Goal: Task Accomplishment & Management: Manage account settings

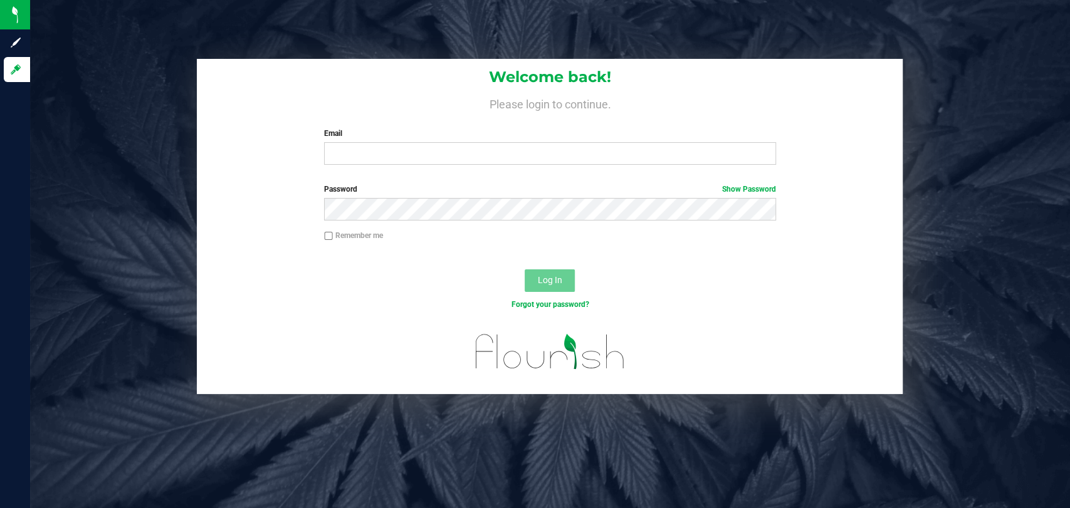
click at [480, 167] on div "Welcome back! Please login to continue. Email Required Please format your email…" at bounding box center [550, 117] width 706 height 116
click at [479, 154] on input "Email" at bounding box center [550, 153] width 452 height 23
type input "[EMAIL_ADDRESS][PERSON_NAME][DOMAIN_NAME]"
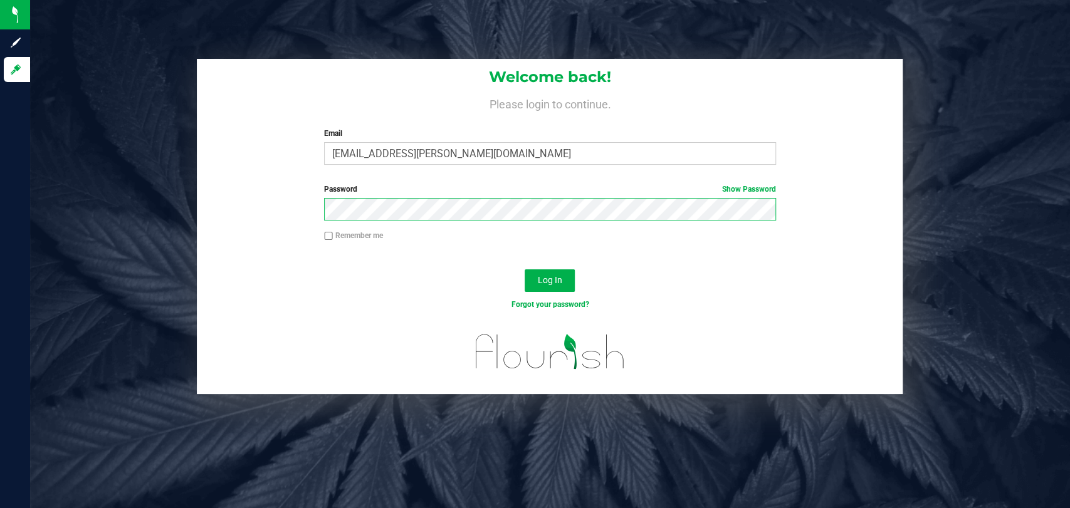
click at [525, 270] on button "Log In" at bounding box center [550, 281] width 50 height 23
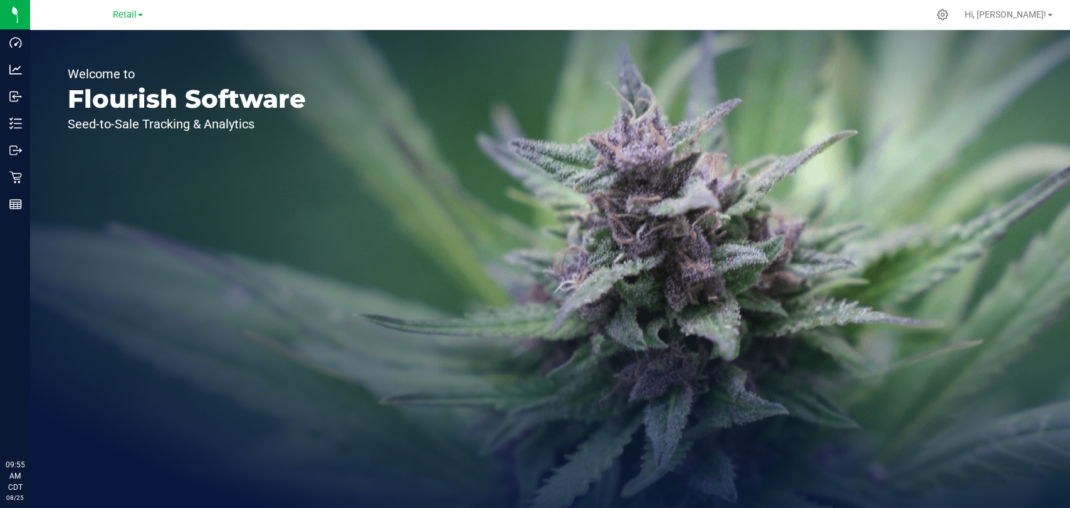
click at [112, 18] on div "Retail" at bounding box center [127, 14] width 183 height 19
click at [114, 14] on span "Retail" at bounding box center [125, 14] width 24 height 11
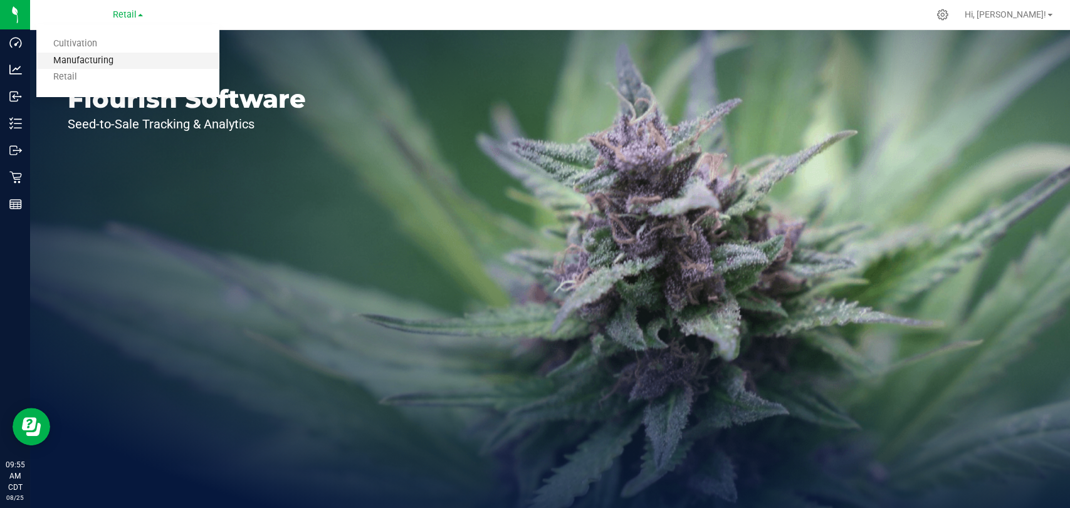
click at [118, 60] on link "Manufacturing" at bounding box center [127, 61] width 183 height 17
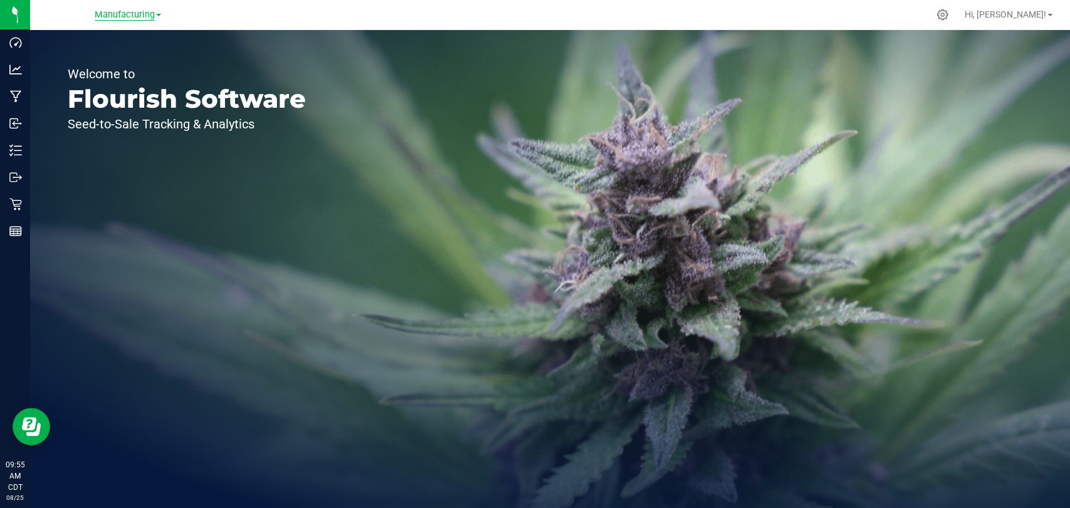
click at [124, 16] on span "Manufacturing" at bounding box center [125, 14] width 60 height 11
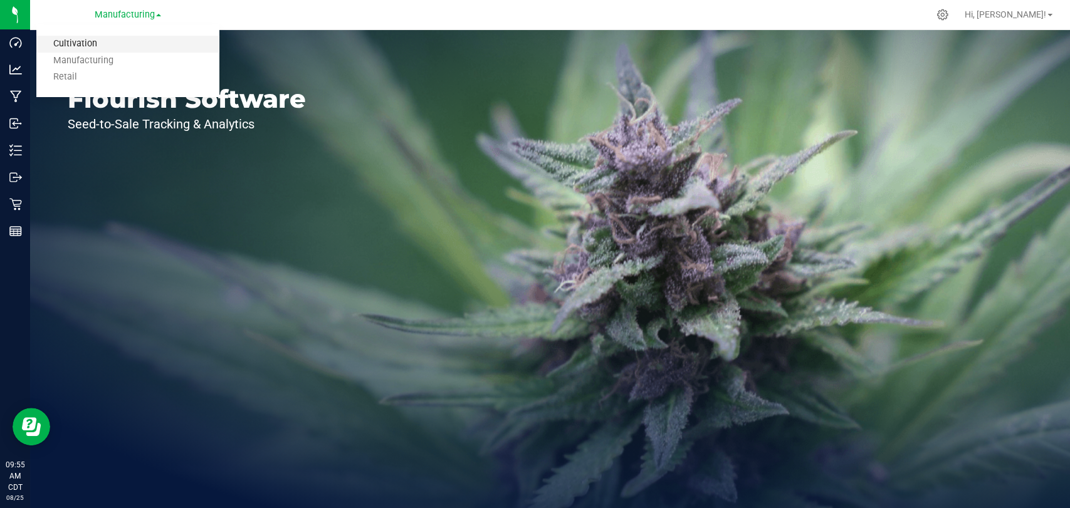
click at [122, 46] on link "Cultivation" at bounding box center [127, 44] width 183 height 17
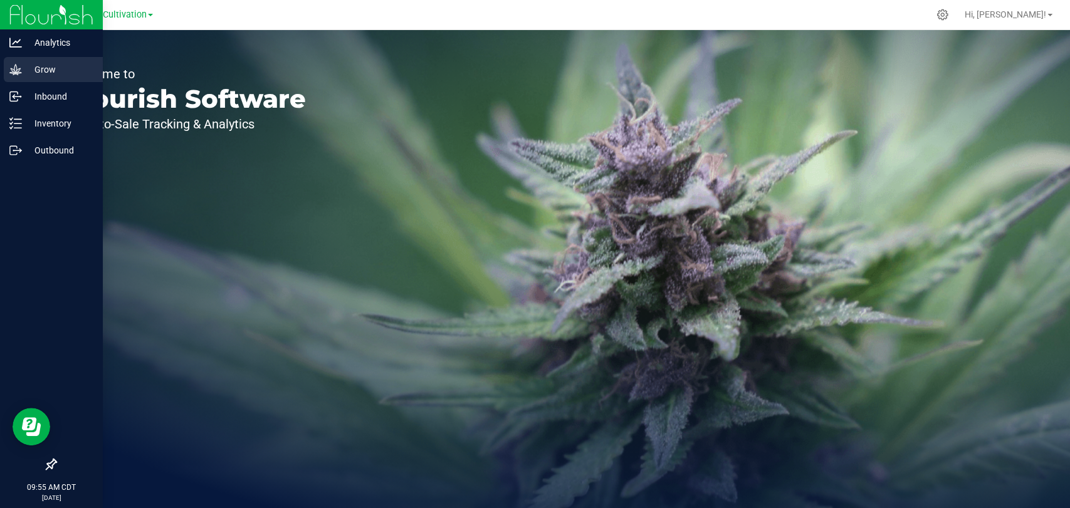
click at [25, 68] on p "Grow" at bounding box center [59, 69] width 75 height 15
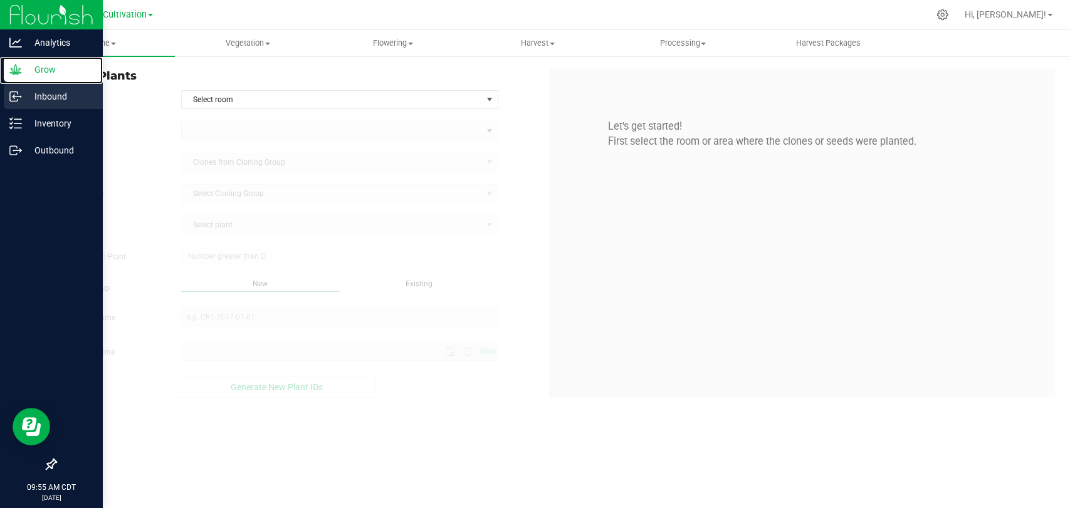
type input "[DATE] 9:55 AM"
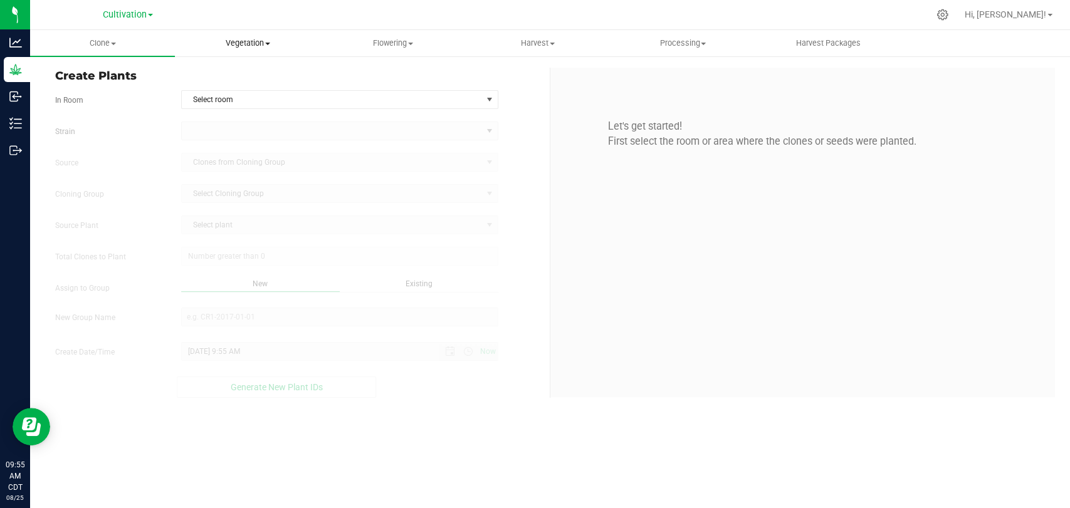
click at [256, 41] on span "Vegetation" at bounding box center [248, 43] width 144 height 11
click at [223, 75] on span "Veg groups" at bounding box center [215, 75] width 80 height 11
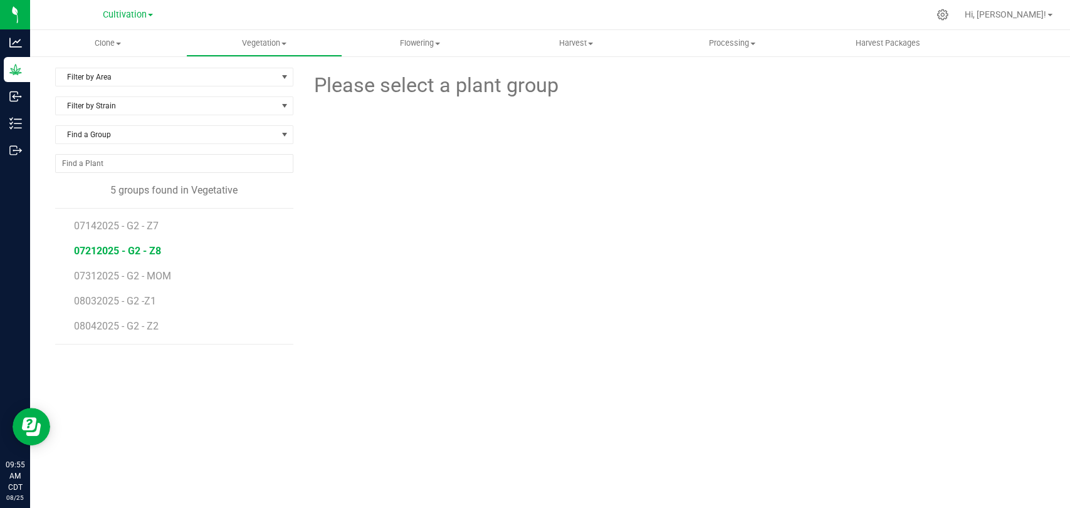
click at [144, 252] on span "07212025 - G2 - Z8" at bounding box center [117, 251] width 87 height 12
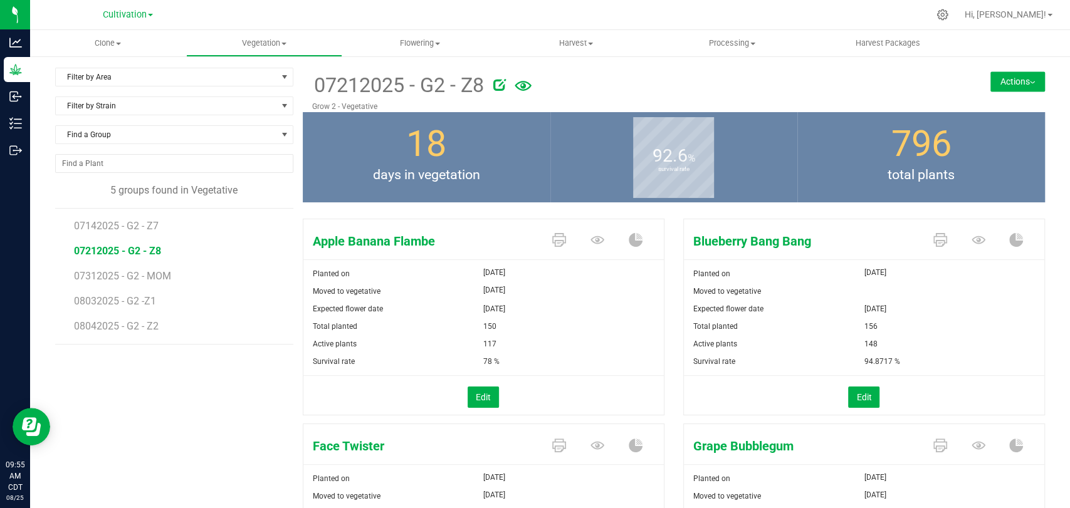
click at [530, 83] on icon at bounding box center [523, 86] width 17 height 27
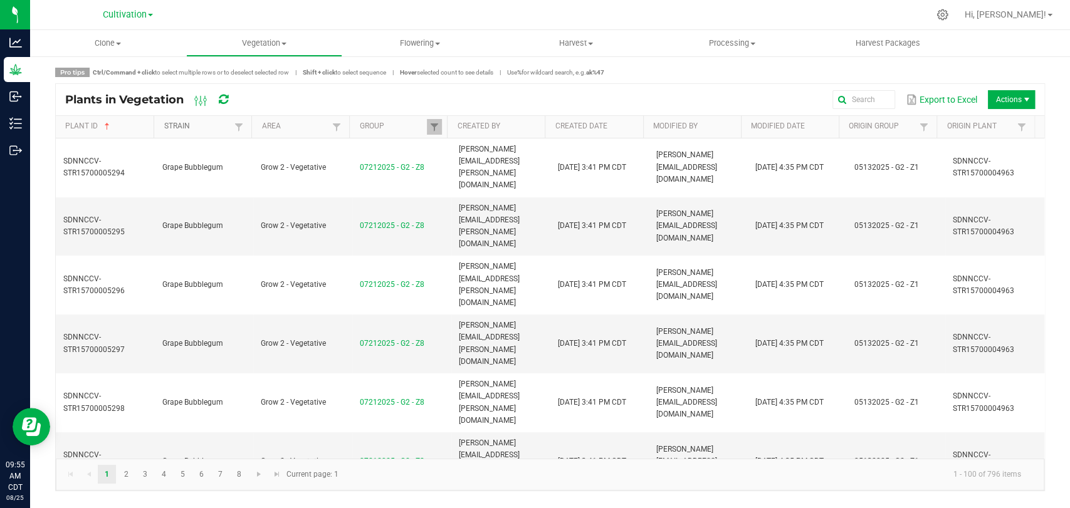
click at [209, 125] on link "Strain" at bounding box center [197, 127] width 67 height 10
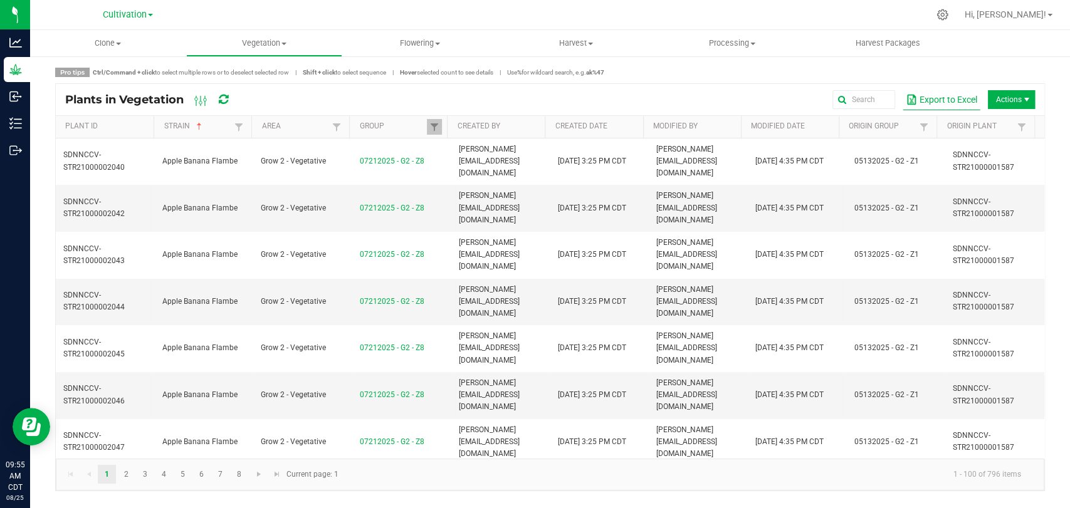
click at [932, 94] on button "Export to Excel" at bounding box center [942, 99] width 78 height 21
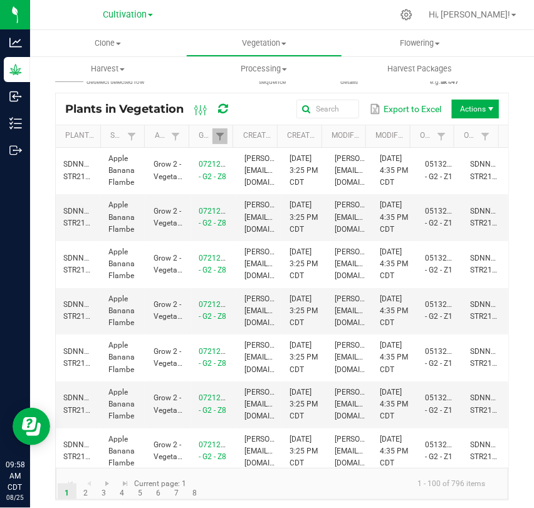
click at [515, 73] on div "Clone Create plants Cloning groups Cloning plants Apply to plants Vegetation Ve…" at bounding box center [297, 55] width 534 height 51
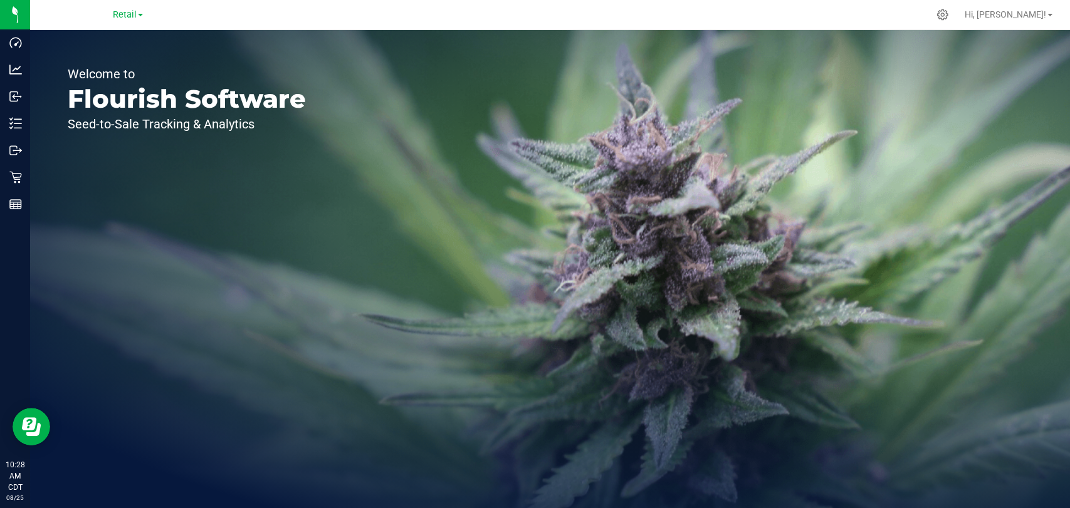
click at [140, 15] on span at bounding box center [140, 15] width 5 height 3
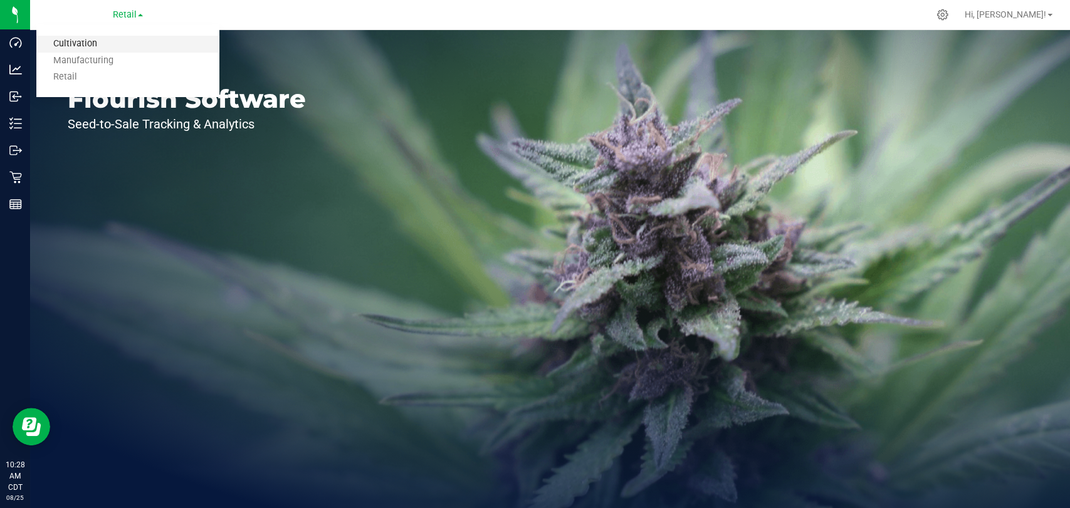
click at [134, 46] on link "Cultivation" at bounding box center [127, 44] width 183 height 17
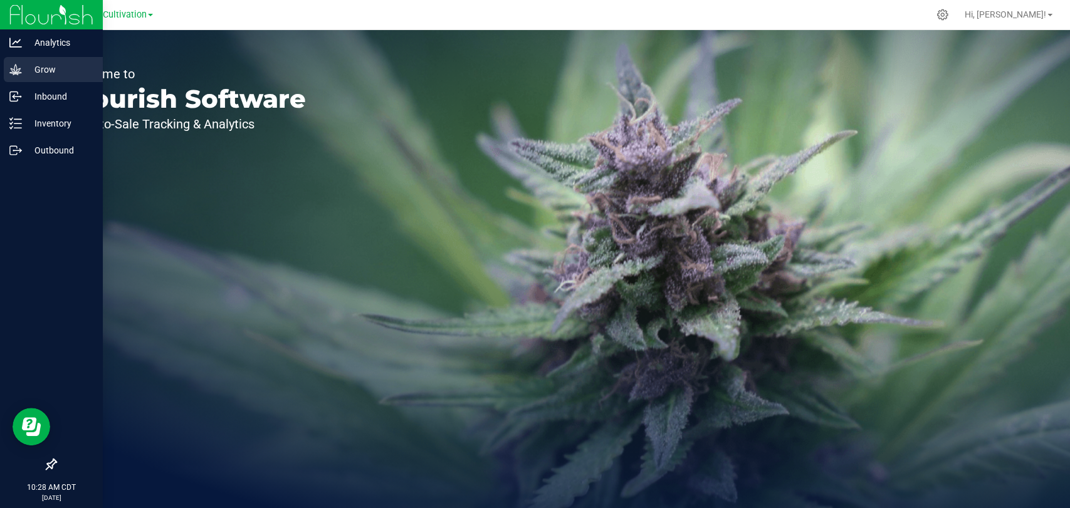
click at [22, 73] on div "Grow" at bounding box center [53, 69] width 99 height 25
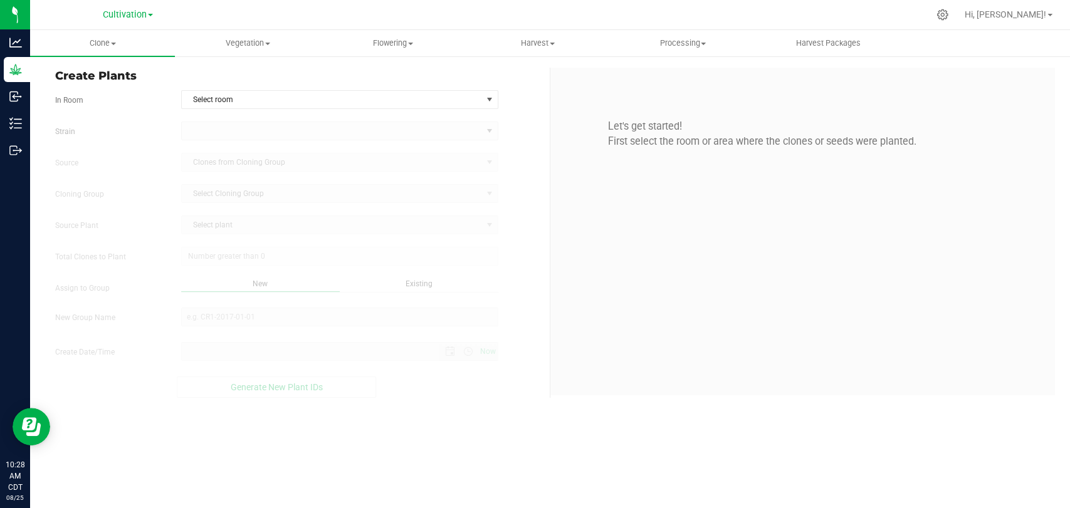
type input "8/25/2025 10:28 AM"
click at [249, 45] on span "Vegetation" at bounding box center [248, 43] width 144 height 11
click at [266, 106] on span "Mother groups" at bounding box center [221, 105] width 93 height 11
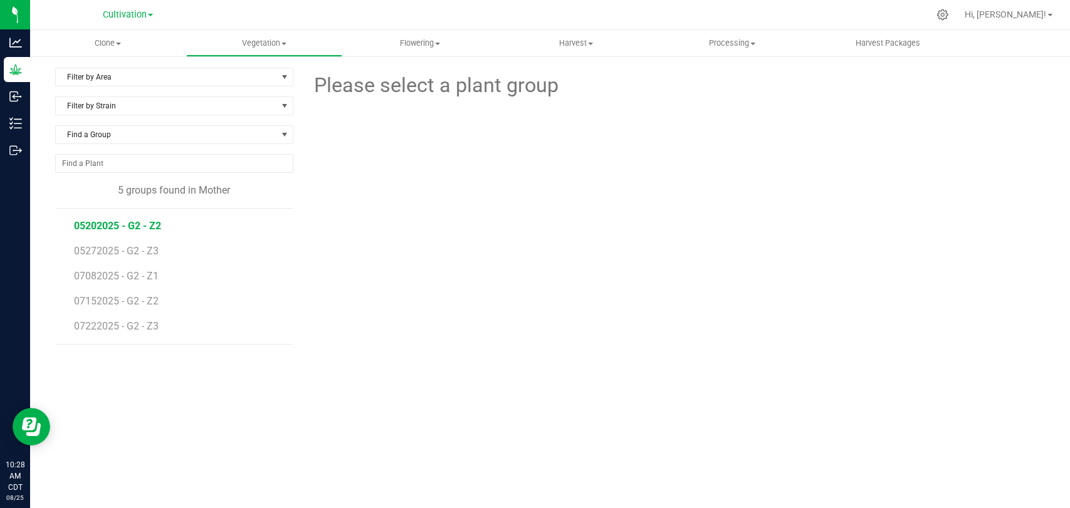
click at [134, 225] on span "05202025 - G2 - Z2" at bounding box center [117, 226] width 87 height 12
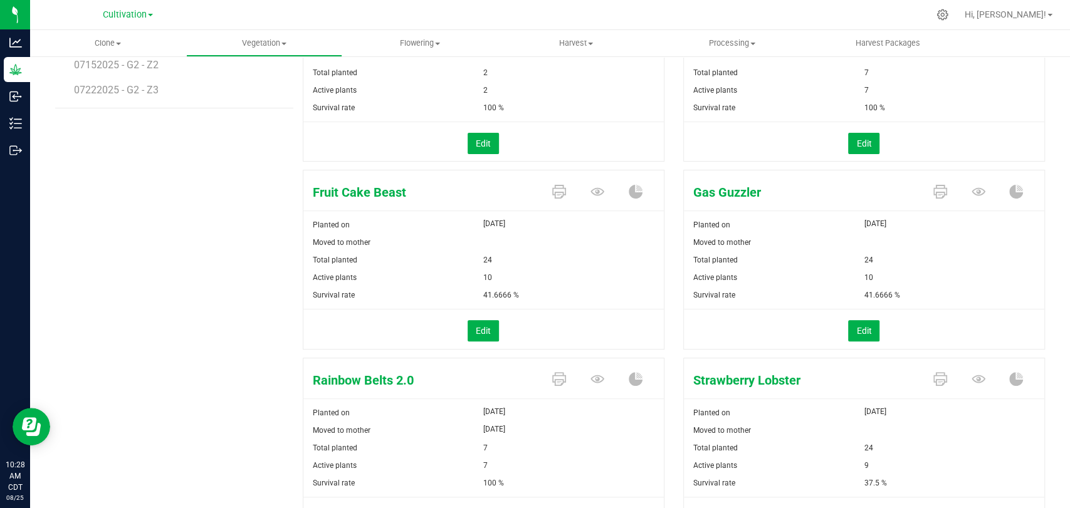
scroll to position [167, 0]
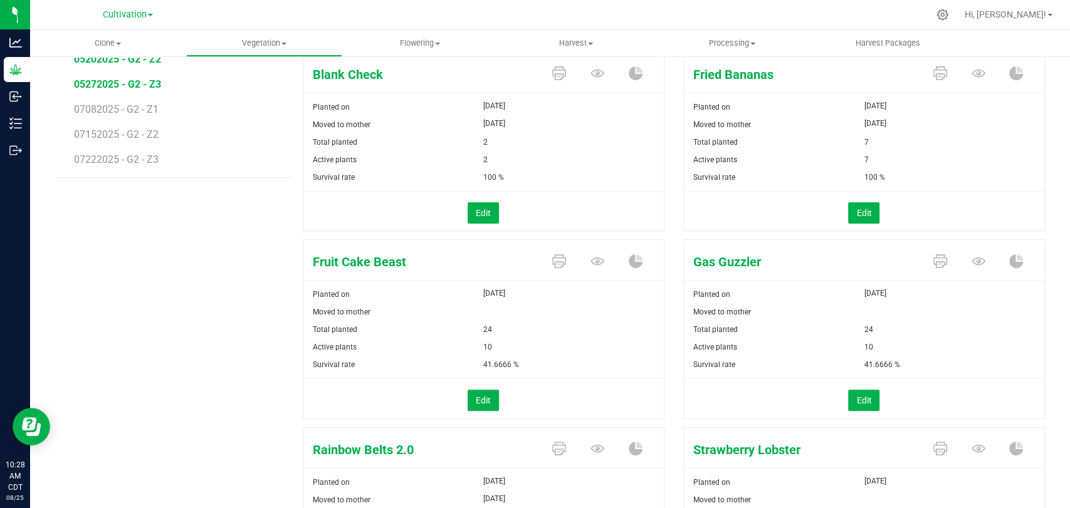
click at [138, 86] on span "05272025 - G2 - Z3" at bounding box center [117, 84] width 87 height 12
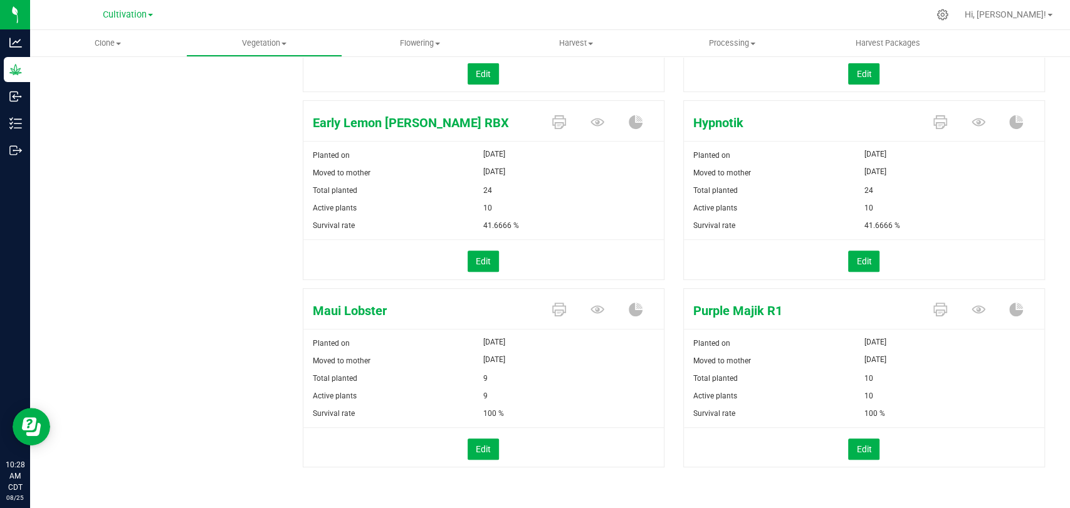
scroll to position [97, 0]
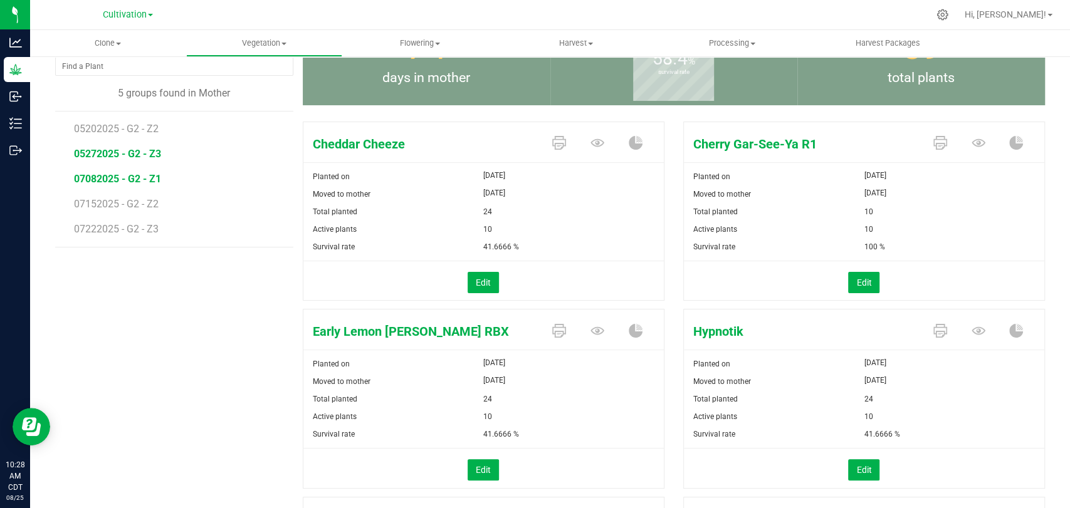
click at [154, 179] on span "07082025 - G2 - Z1" at bounding box center [117, 179] width 87 height 12
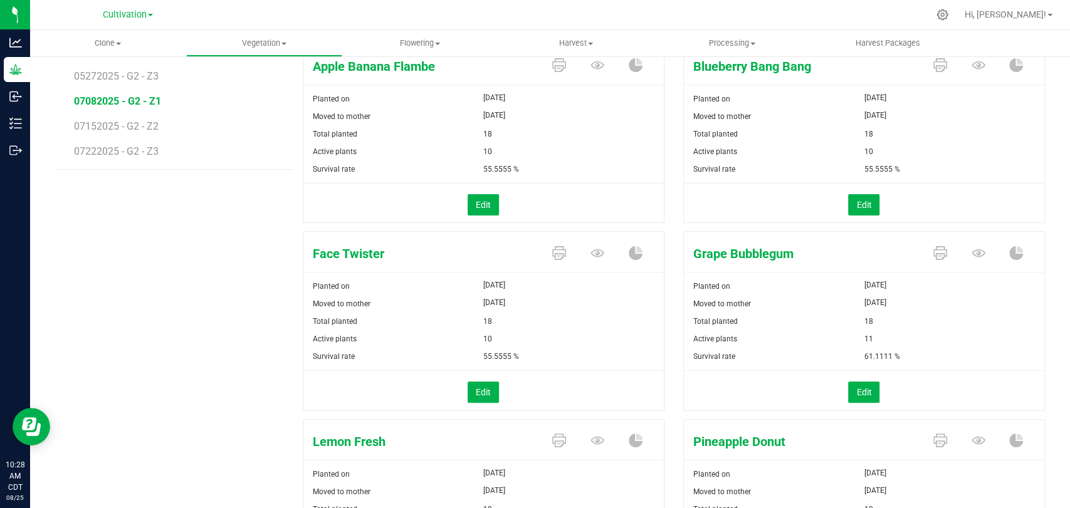
scroll to position [28, 0]
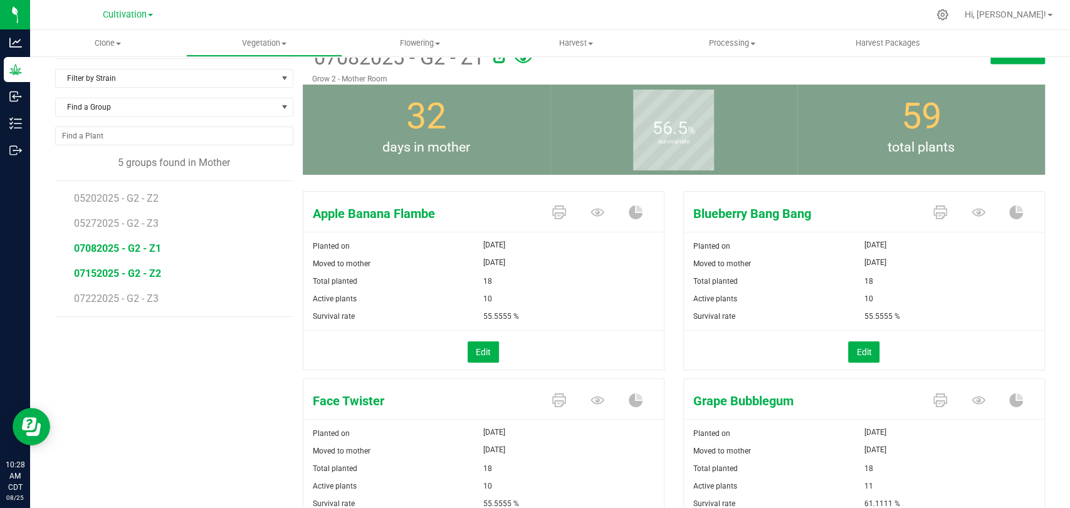
click at [135, 276] on span "07152025 - G2 - Z2" at bounding box center [117, 274] width 87 height 12
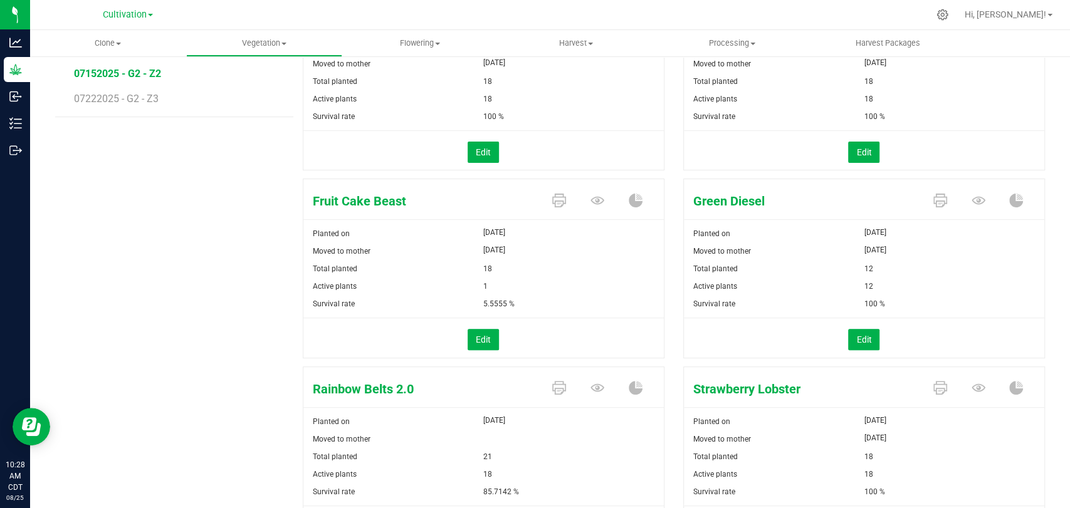
scroll to position [236, 0]
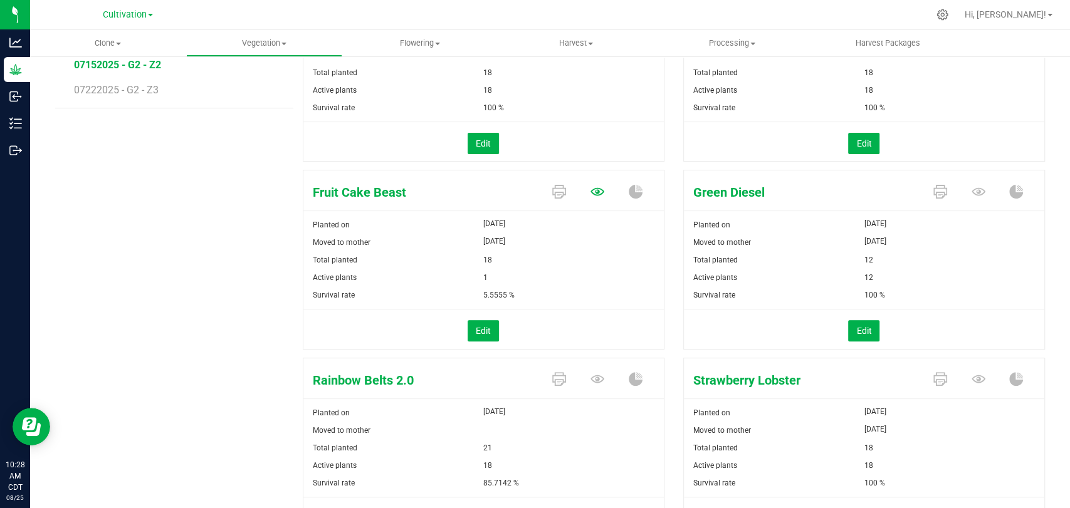
click at [592, 8] on icon at bounding box center [598, 4] width 14 height 8
